Goal: Use online tool/utility: Utilize a website feature to perform a specific function

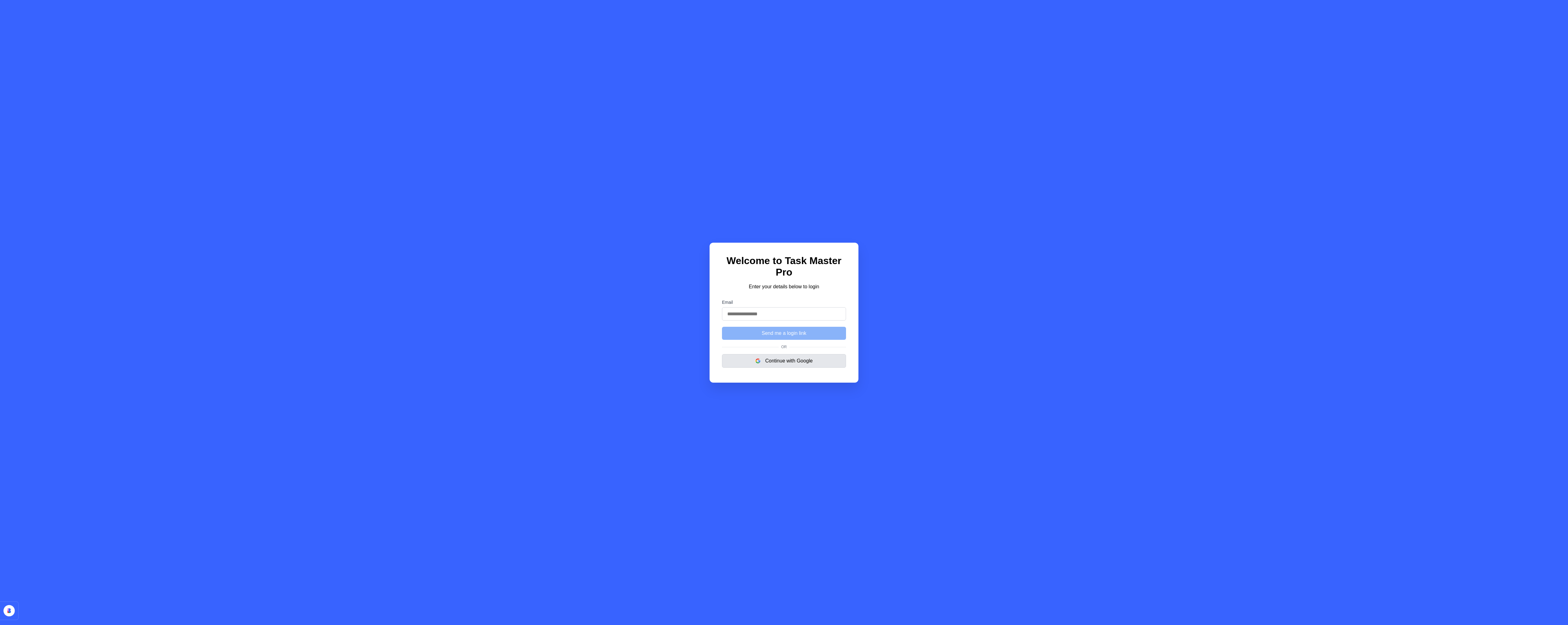
click at [771, 359] on button "Continue with Google" at bounding box center [784, 361] width 124 height 13
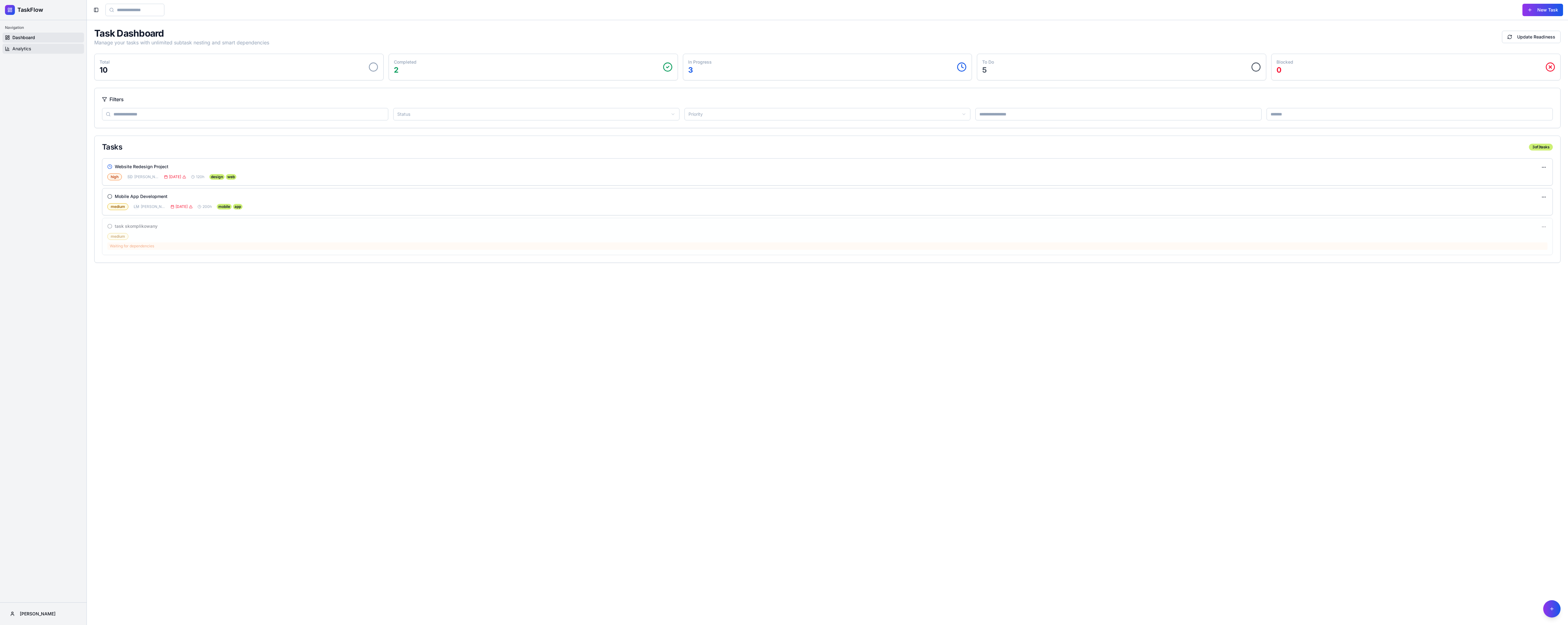
click at [42, 46] on link "Analytics" at bounding box center [43, 49] width 82 height 10
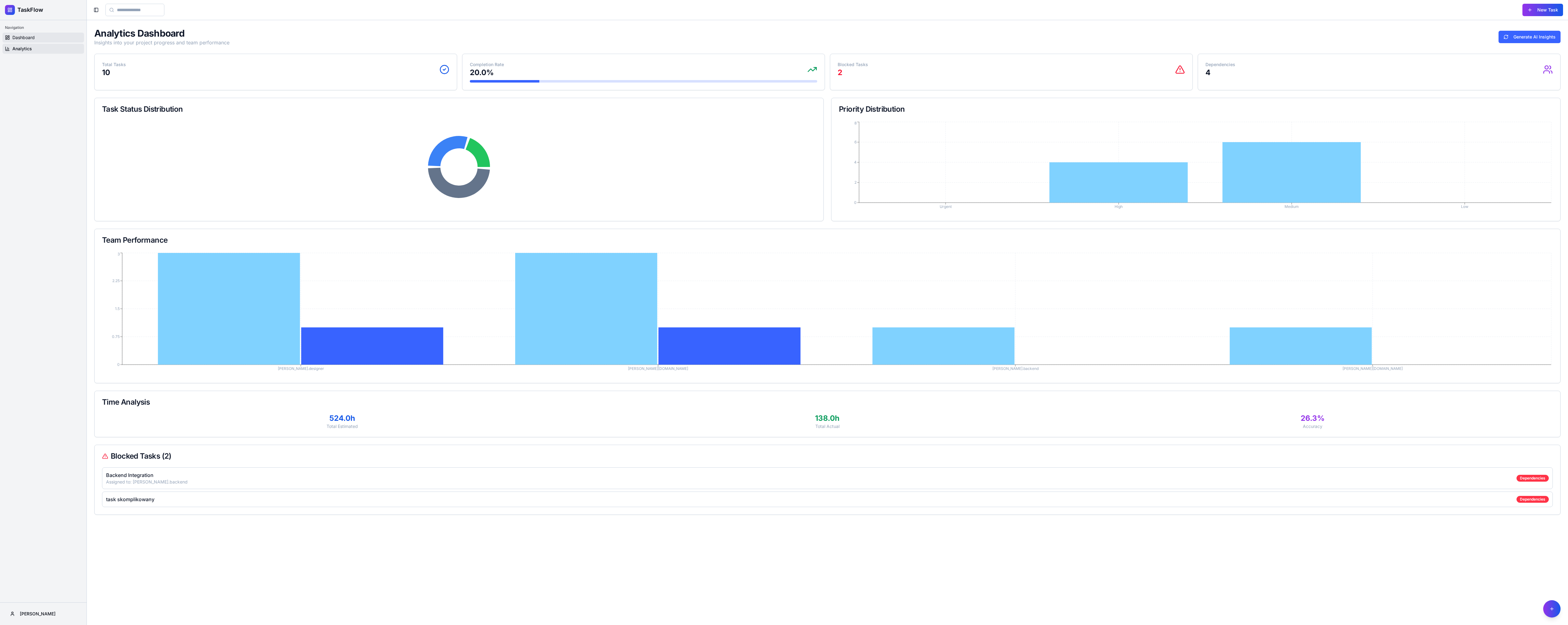
click at [46, 35] on link "Dashboard" at bounding box center [43, 37] width 82 height 10
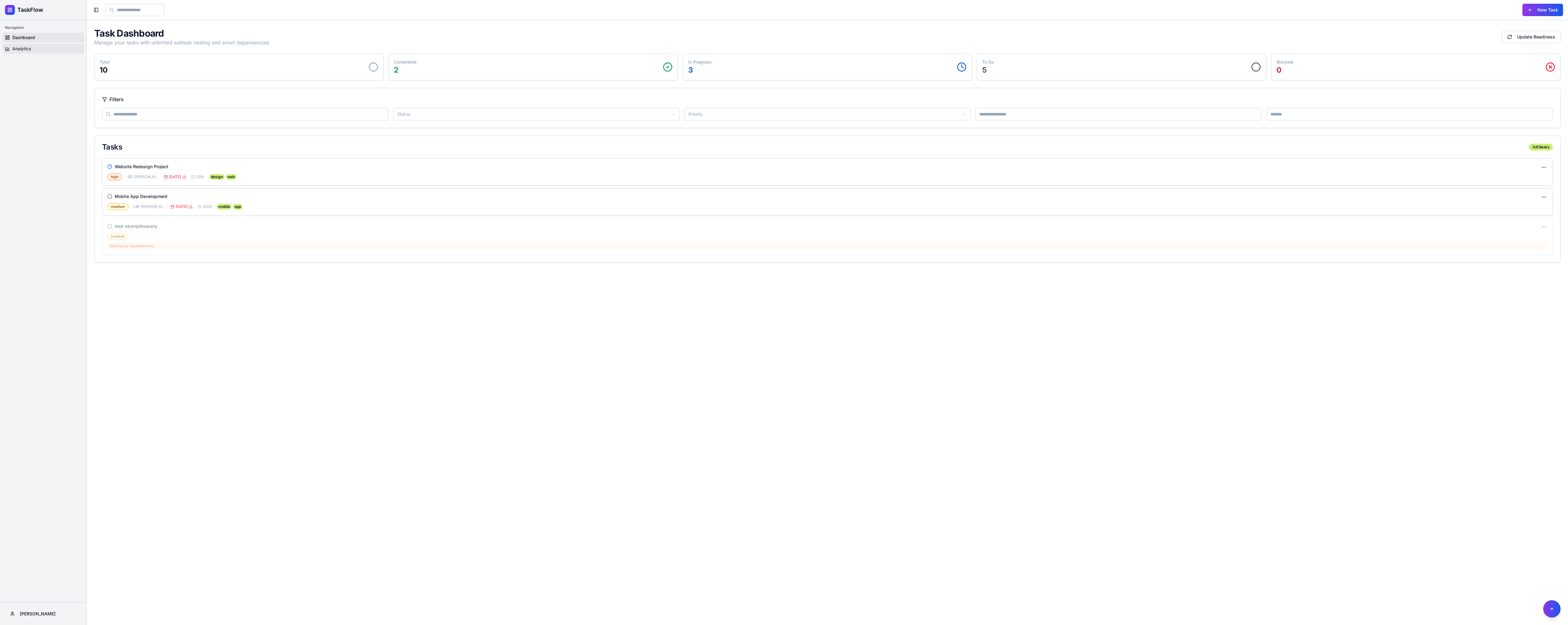
click at [44, 44] on link "Analytics" at bounding box center [43, 49] width 82 height 10
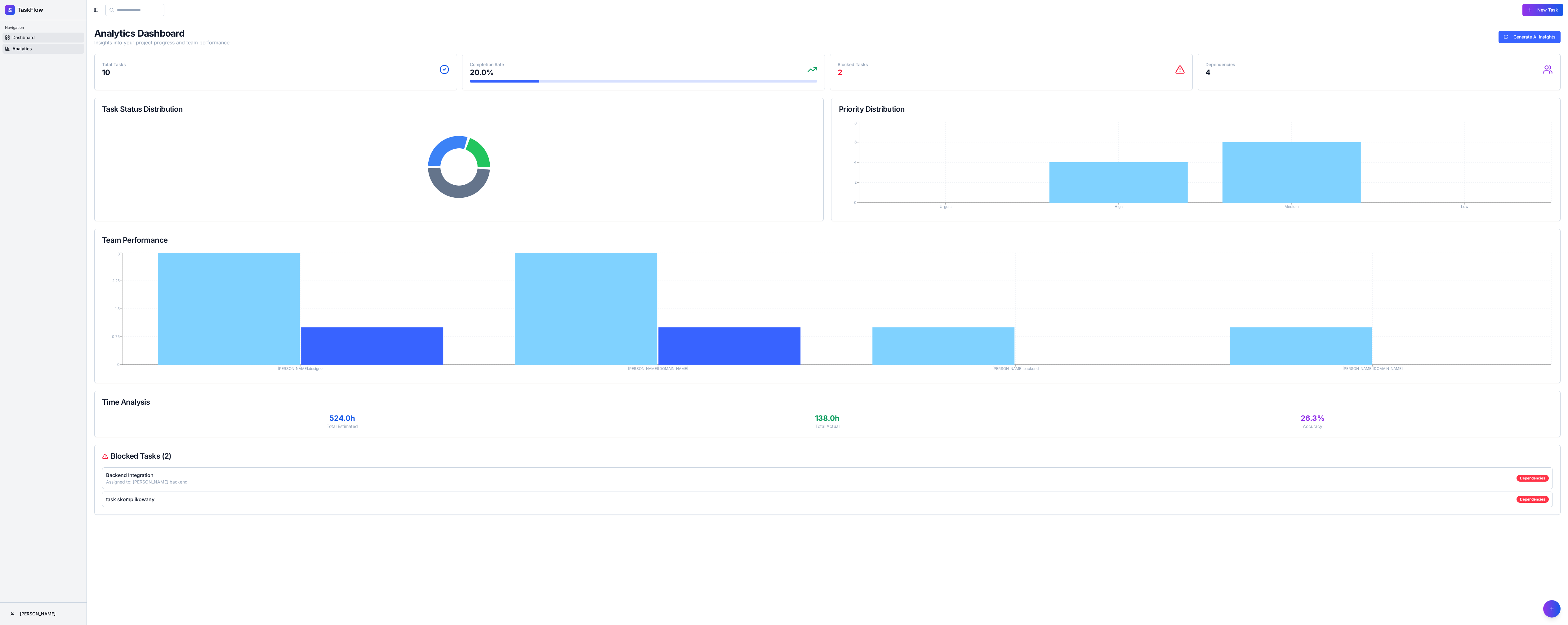
click at [45, 37] on link "Dashboard" at bounding box center [43, 37] width 82 height 10
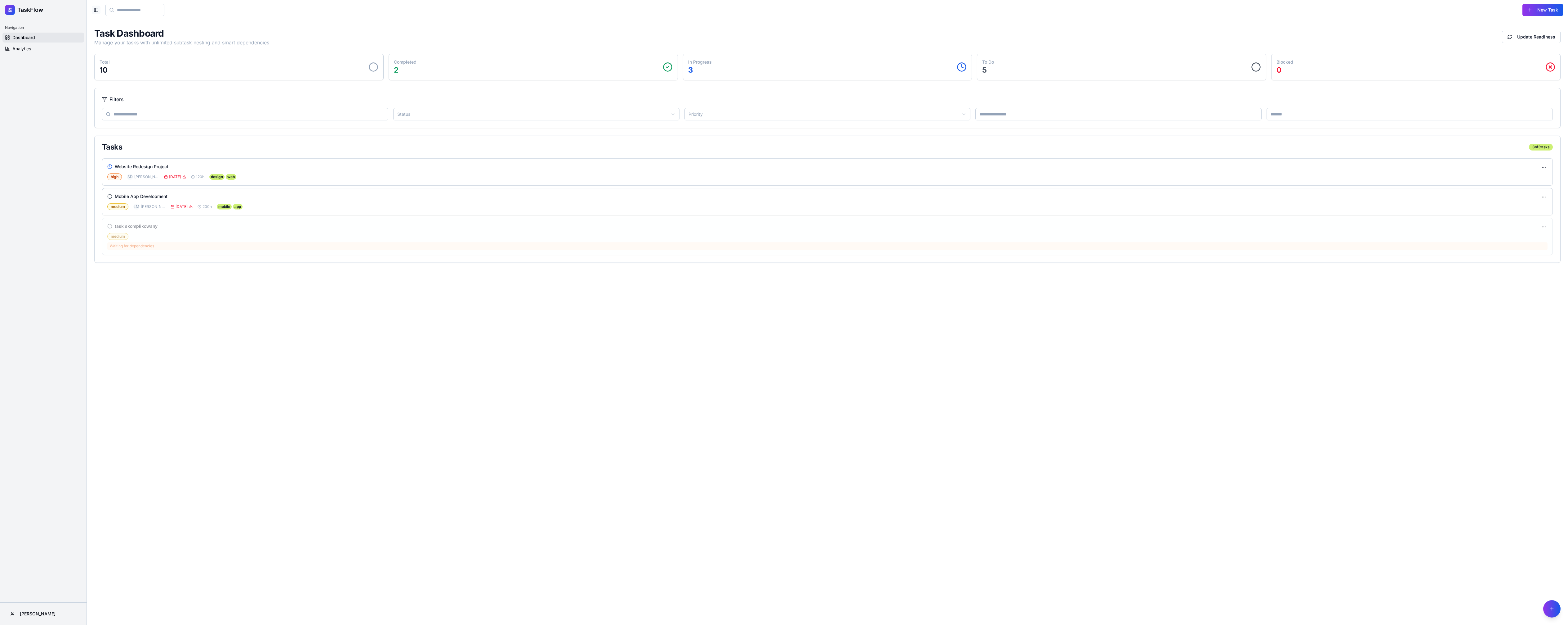
click at [97, 9] on button "Toggle Sidebar" at bounding box center [96, 10] width 9 height 9
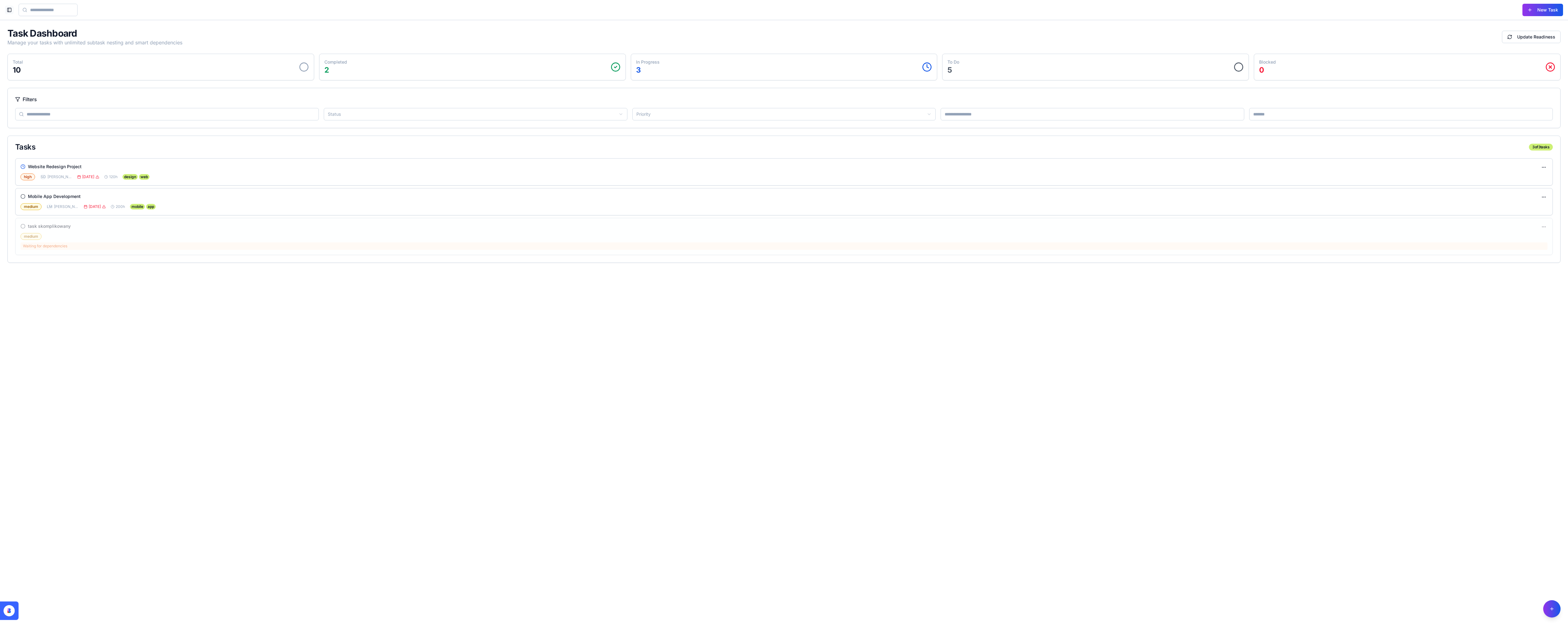
click at [5, 12] on button "Toggle Sidebar" at bounding box center [9, 10] width 9 height 9
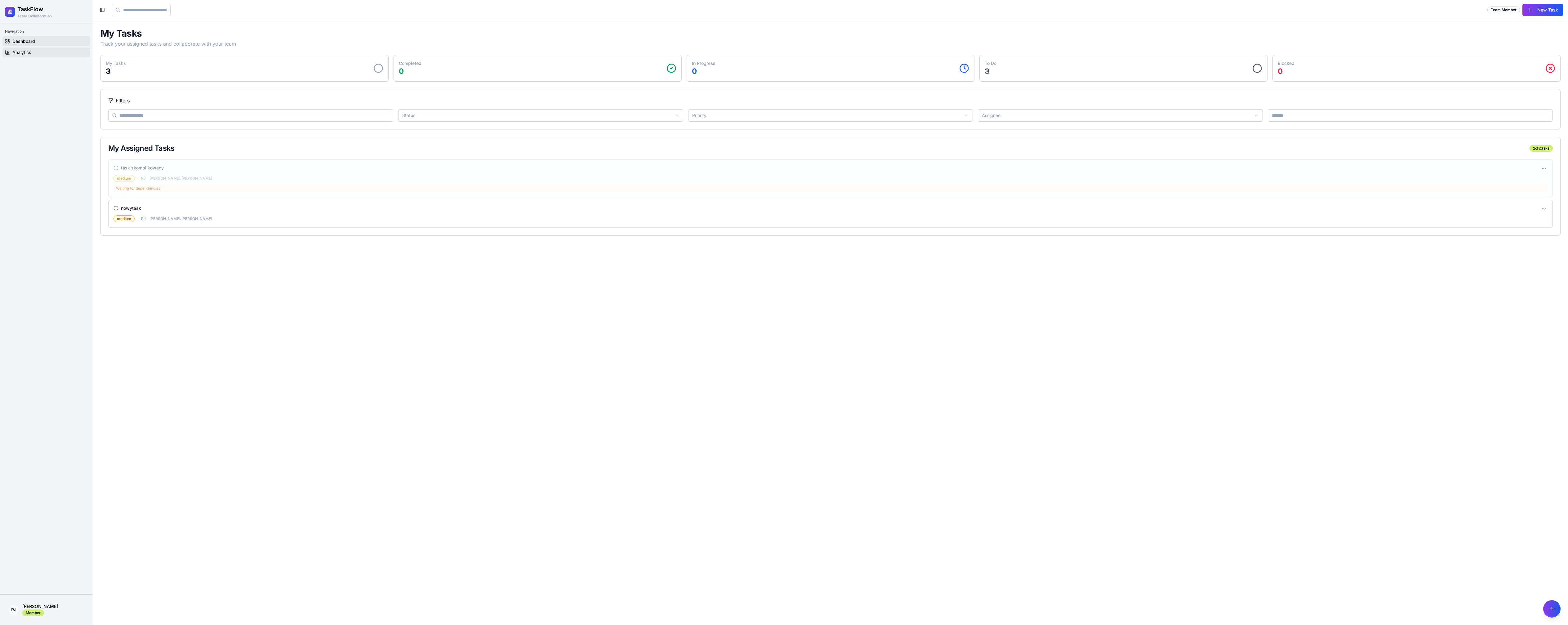
click at [40, 52] on link "Analytics" at bounding box center [46, 52] width 88 height 10
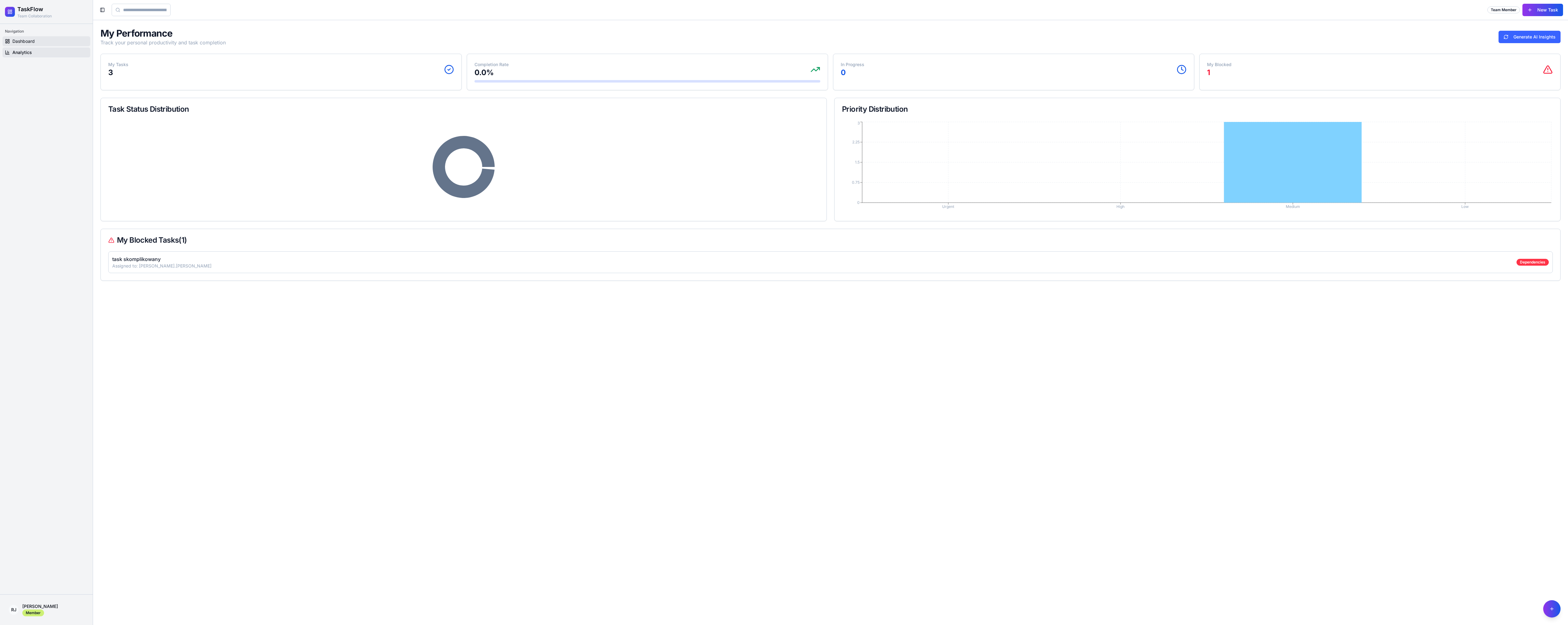
click at [42, 38] on link "Dashboard" at bounding box center [46, 41] width 88 height 10
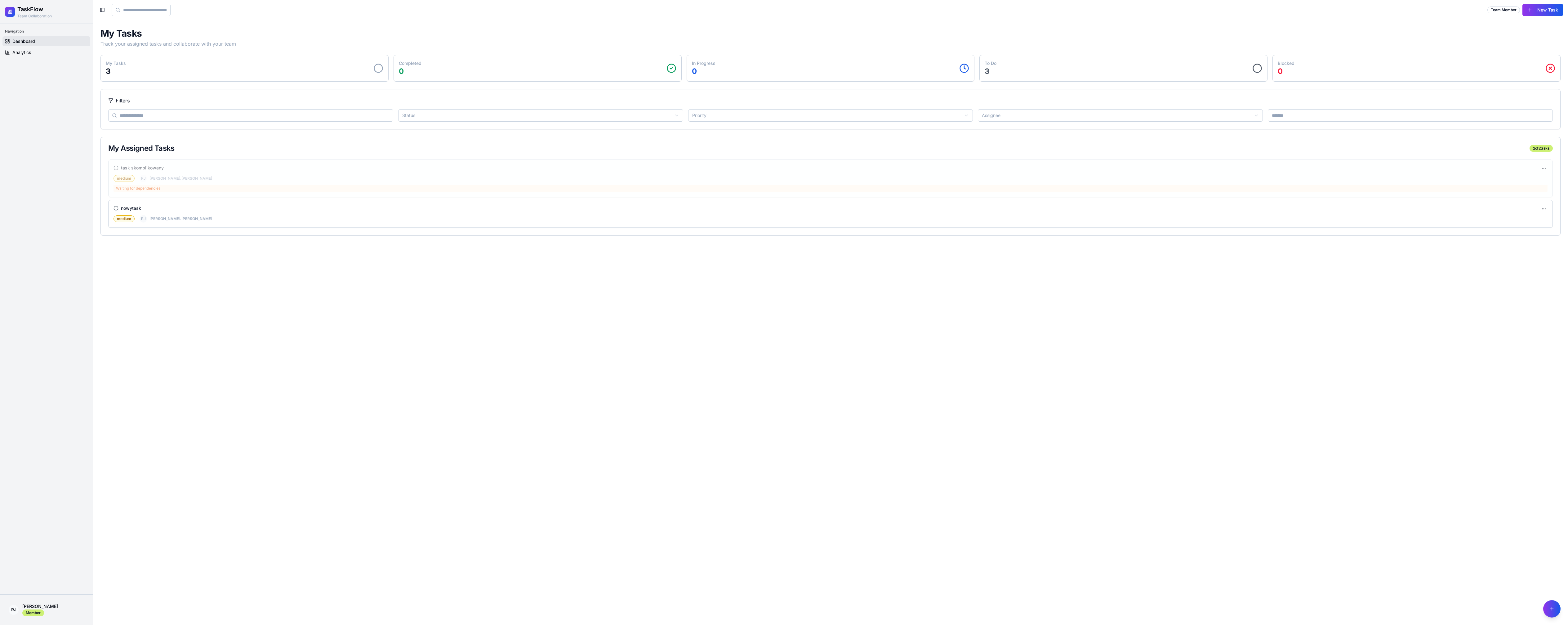
click at [992, 71] on p "3" at bounding box center [990, 71] width 12 height 10
click at [990, 71] on p "3" at bounding box center [990, 71] width 12 height 10
click at [989, 71] on p "3" at bounding box center [990, 71] width 12 height 10
click at [989, 66] on p "3" at bounding box center [990, 71] width 12 height 10
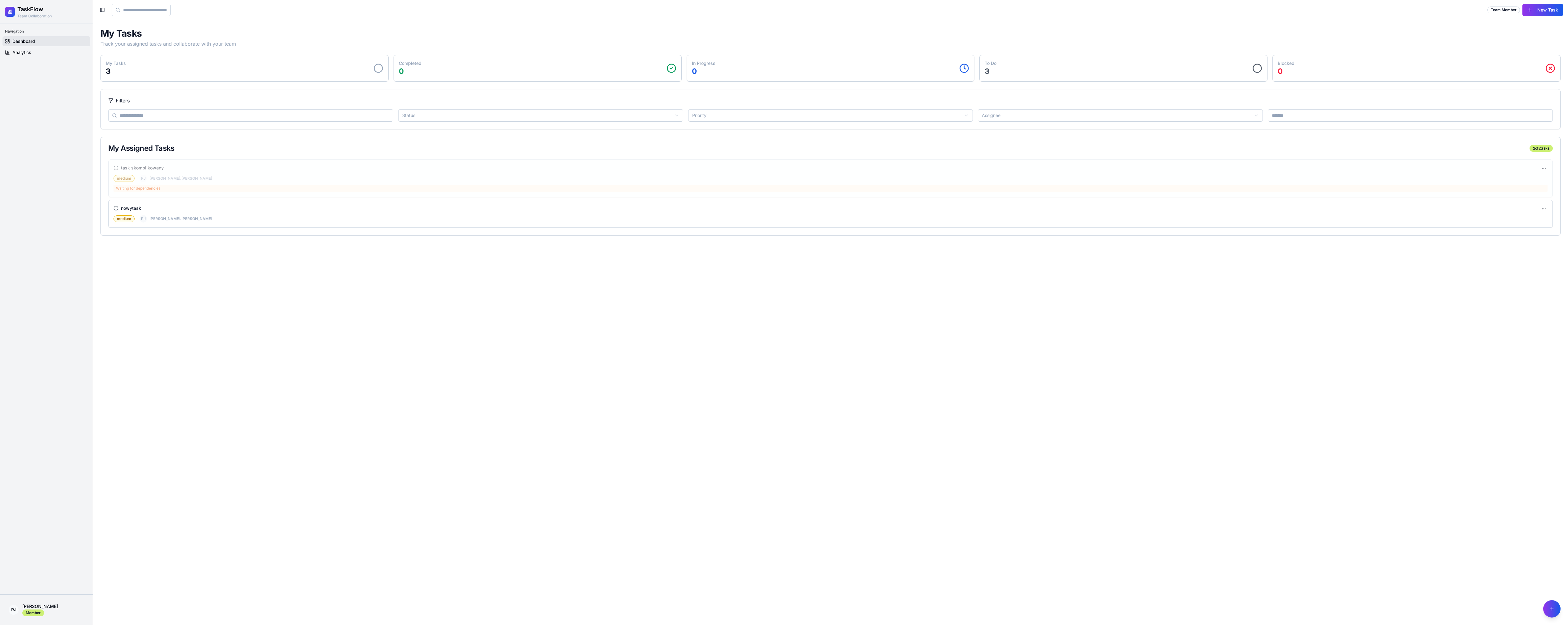
click at [989, 66] on p "3" at bounding box center [990, 71] width 12 height 10
click at [1286, 76] on div "Blocked 0" at bounding box center [1416, 68] width 287 height 26
click at [1277, 61] on div "Blocked 0" at bounding box center [1416, 68] width 287 height 26
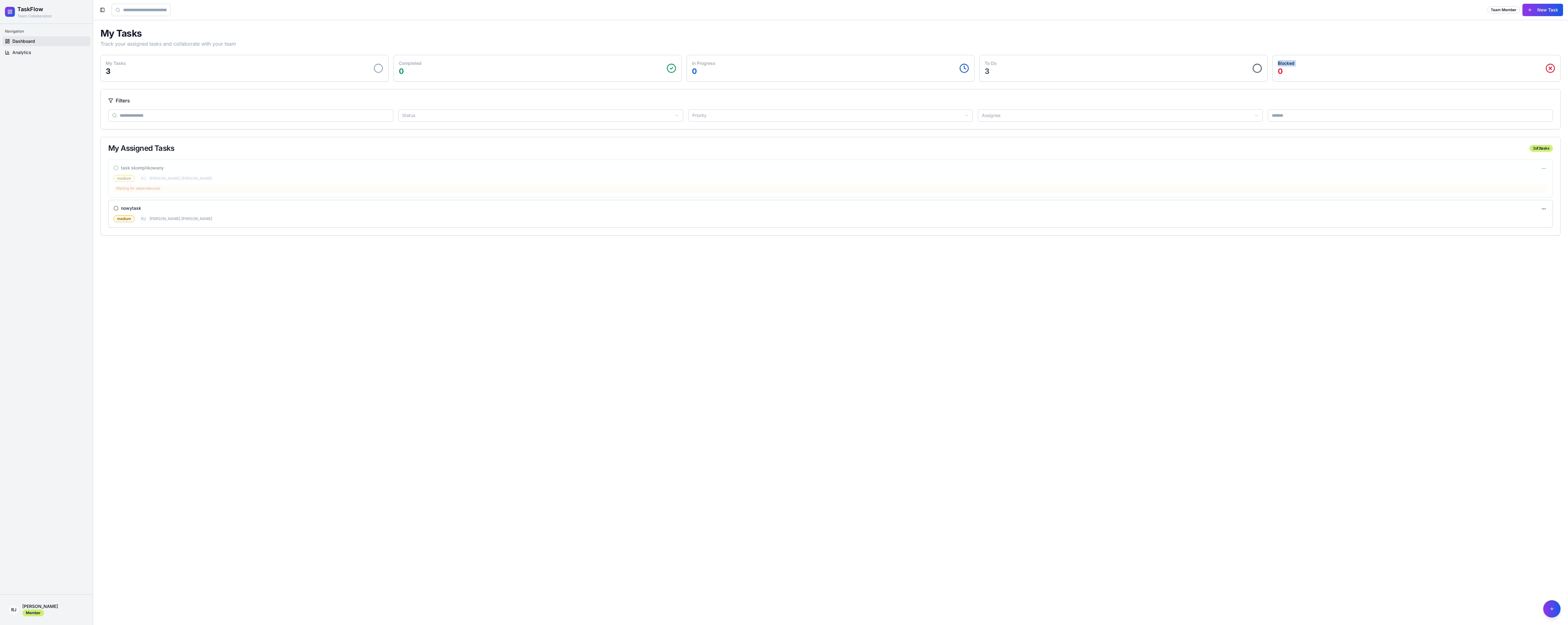
click at [1277, 61] on div "Blocked 0" at bounding box center [1416, 68] width 287 height 26
click at [29, 48] on link "Analytics" at bounding box center [46, 52] width 88 height 10
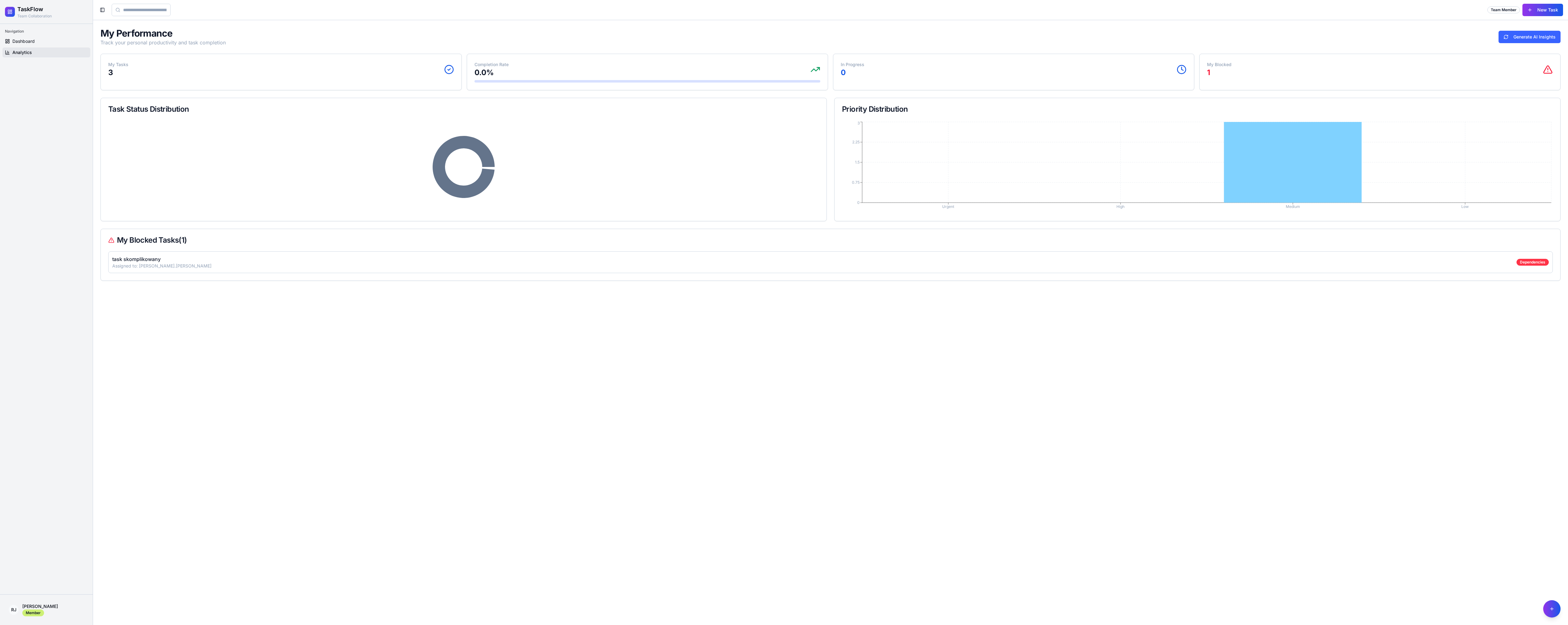
click at [1541, 40] on button "Generate AI Insights" at bounding box center [1530, 37] width 62 height 12
click at [24, 39] on span "Dashboard" at bounding box center [23, 41] width 23 height 6
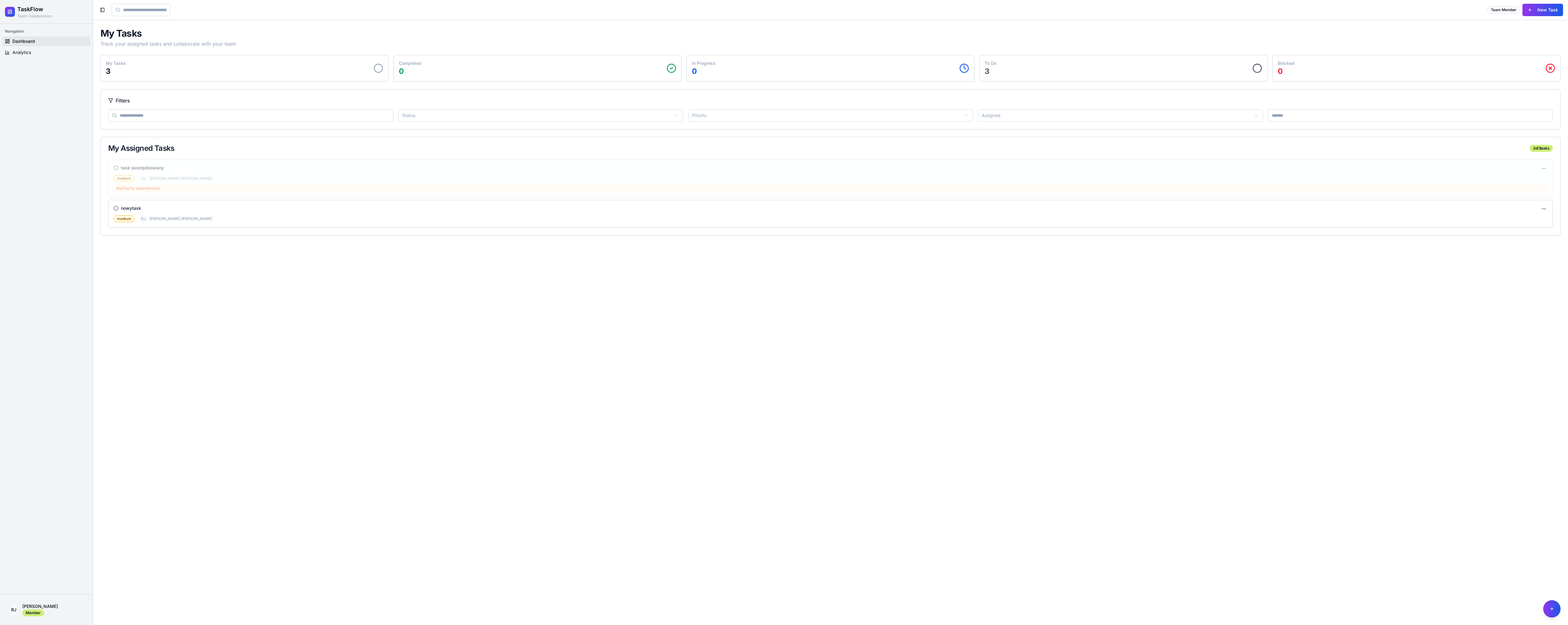
click at [248, 82] on div "My Tasks Track your assigned tasks and collaborate with your team My Tasks 3 Co…" at bounding box center [830, 131] width 1460 height 208
click at [410, 364] on main "Toggle Sidebar Team Member New Task My Tasks Track your assigned tasks and coll…" at bounding box center [830, 312] width 1475 height 625
